Goal: Find specific page/section: Find specific page/section

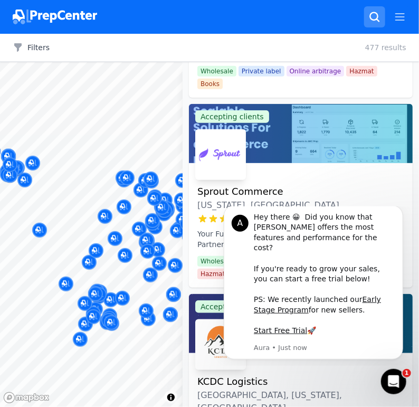
click at [372, 16] on icon "button" at bounding box center [375, 17] width 13 height 13
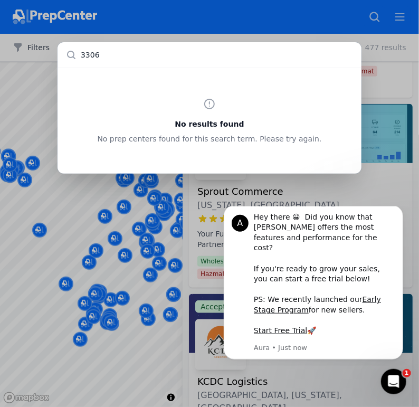
type input "33064"
click at [125, 56] on input "text" at bounding box center [210, 54] width 304 height 25
type input "33064"
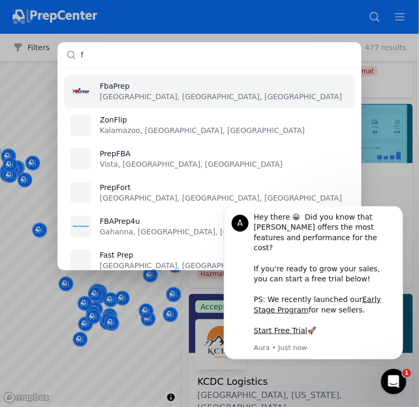
type input "fl"
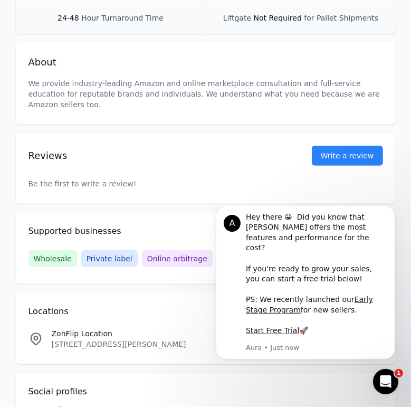
scroll to position [365, 0]
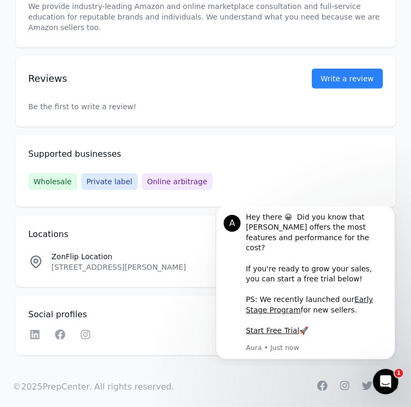
drag, startPoint x: 416, startPoint y: 92, endPoint x: 201, endPoint y: 109, distance: 215.6
drag, startPoint x: 400, startPoint y: 315, endPoint x: 414, endPoint y: 215, distance: 100.8
click at [411, 215] on html "A Hey there 😀 Did you know that [PERSON_NAME] offers the most features and perf…" at bounding box center [305, 286] width 211 height 160
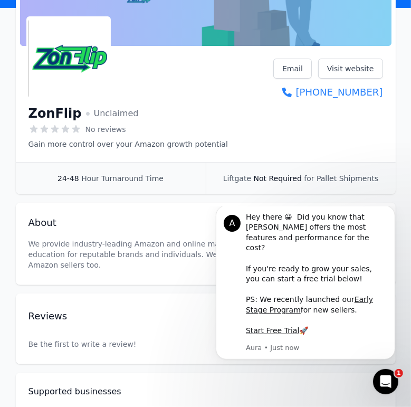
scroll to position [0, 0]
